Goal: Check status: Check status

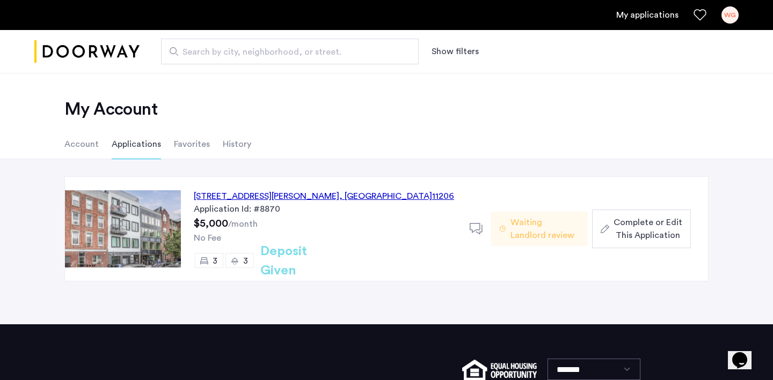
click at [381, 164] on div "[STREET_ADDRESS][PERSON_NAME] Application Id: #8870 $5,000 /month No Fee 3 3 De…" at bounding box center [386, 241] width 773 height 165
click at [79, 141] on li "Account" at bounding box center [81, 144] width 34 height 30
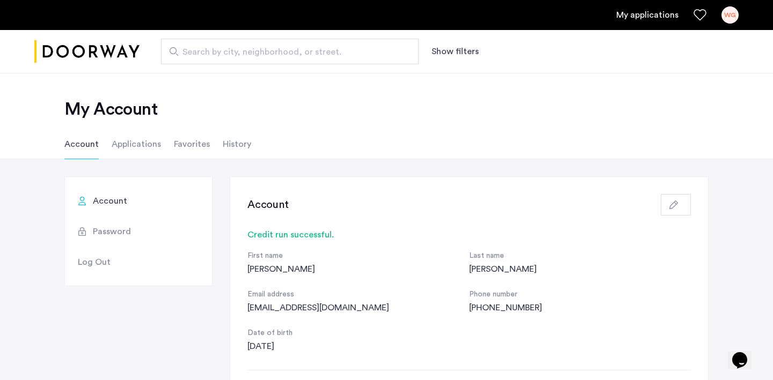
click at [131, 139] on li "Applications" at bounding box center [136, 144] width 49 height 30
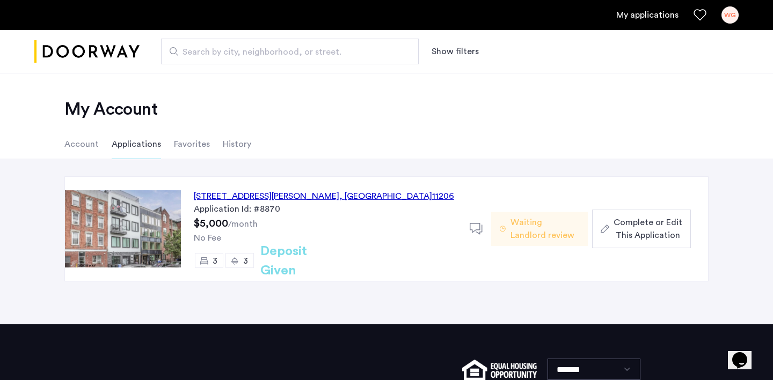
click at [78, 141] on li "Account" at bounding box center [81, 144] width 34 height 30
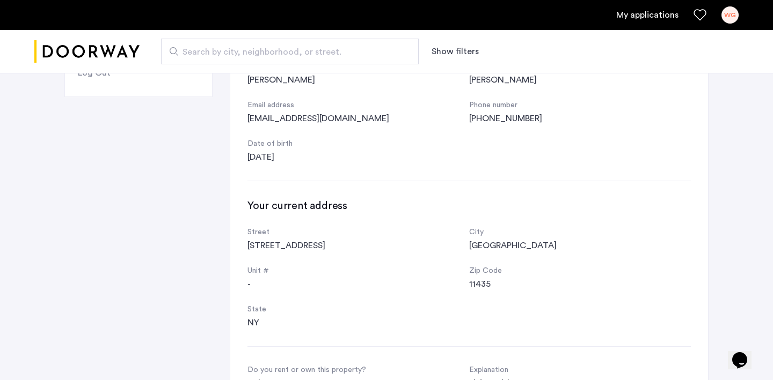
scroll to position [46, 0]
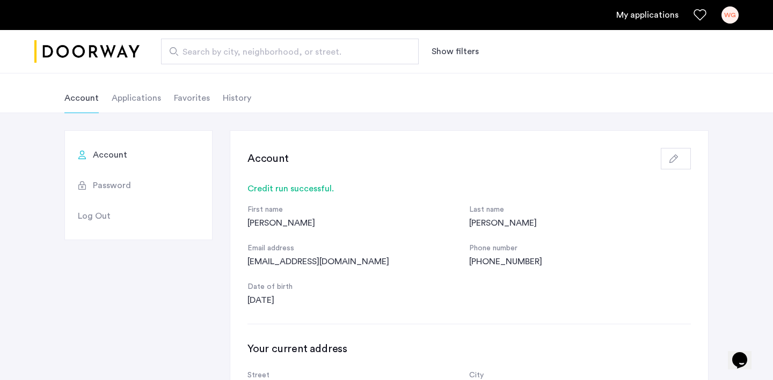
click at [127, 100] on li "Applications" at bounding box center [136, 98] width 49 height 30
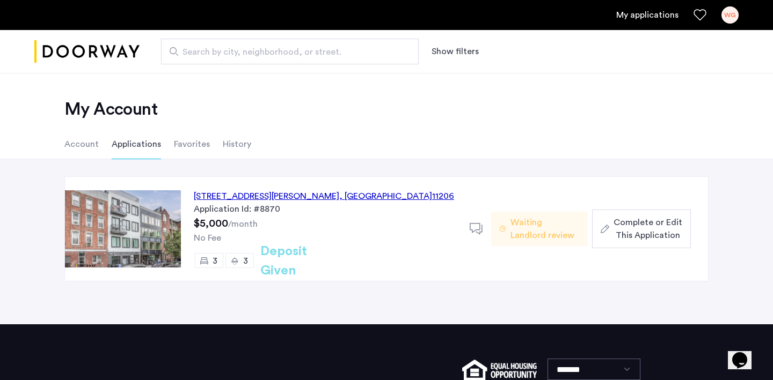
click at [516, 223] on span "Waiting Landlord review" at bounding box center [544, 229] width 69 height 26
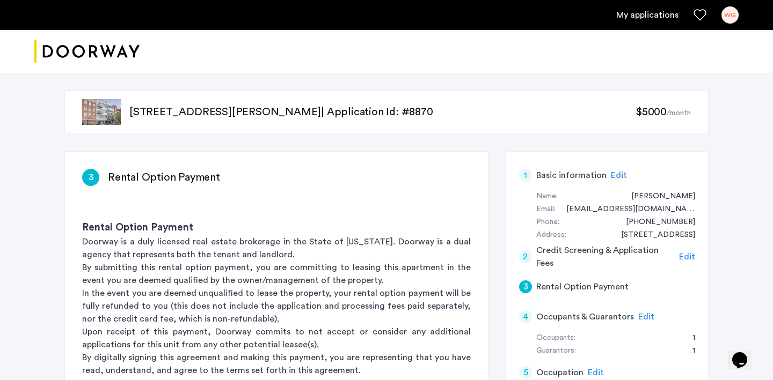
click at [652, 17] on link "My applications" at bounding box center [647, 15] width 62 height 13
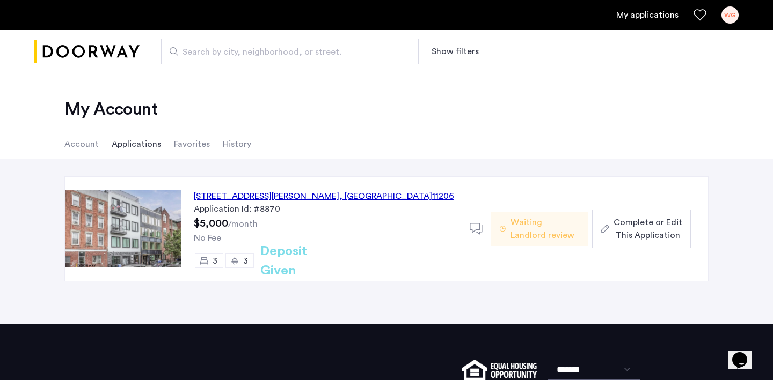
click at [381, 164] on div "187 Johnson Avenue, Unit 3B, Brooklyn , NY 11206 Application Id: #8870 $5,000 /…" at bounding box center [386, 241] width 773 height 165
click at [383, 165] on div "187 Johnson Avenue, Unit 3B, Brooklyn , NY 11206 Application Id: #8870 $5,000 /…" at bounding box center [386, 241] width 773 height 165
click at [383, 164] on div "187 Johnson Avenue, Unit 3B, Brooklyn , NY 11206 Application Id: #8870 $5,000 /…" at bounding box center [386, 241] width 773 height 165
click at [377, 164] on div "187 Johnson Avenue, Unit 3B, Brooklyn , NY 11206 Application Id: #8870 $5,000 /…" at bounding box center [386, 241] width 773 height 165
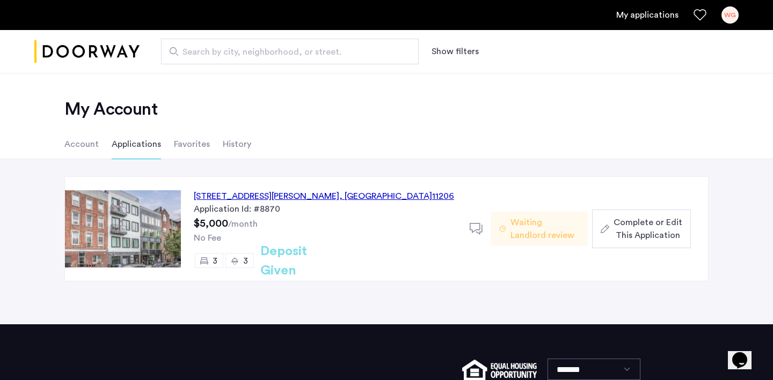
click at [381, 164] on div "187 Johnson Avenue, Unit 3B, Brooklyn , NY 11206 Application Id: #8870 $5,000 /…" at bounding box center [386, 241] width 773 height 165
click at [383, 163] on div "187 Johnson Avenue, Unit 3B, Brooklyn , NY 11206 Application Id: #8870 $5,000 /…" at bounding box center [386, 241] width 773 height 165
click at [379, 165] on div "187 Johnson Avenue, Unit 3B, Brooklyn , NY 11206 Application Id: #8870 $5,000 /…" at bounding box center [386, 241] width 773 height 165
click at [379, 164] on div "187 Johnson Avenue, Unit 3B, Brooklyn , NY 11206 Application Id: #8870 $5,000 /…" at bounding box center [386, 241] width 773 height 165
